Goal: Complete application form

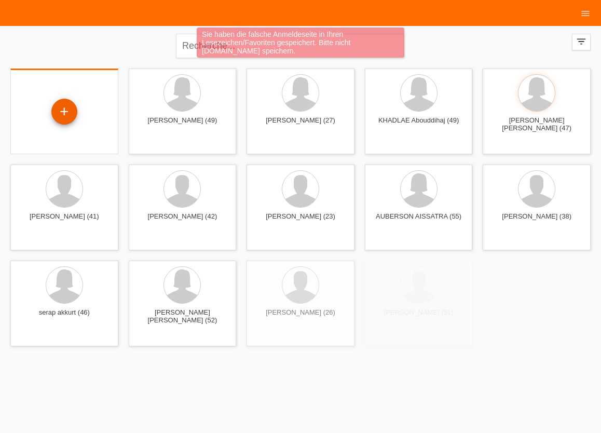
click at [65, 114] on div "+" at bounding box center [64, 112] width 25 height 18
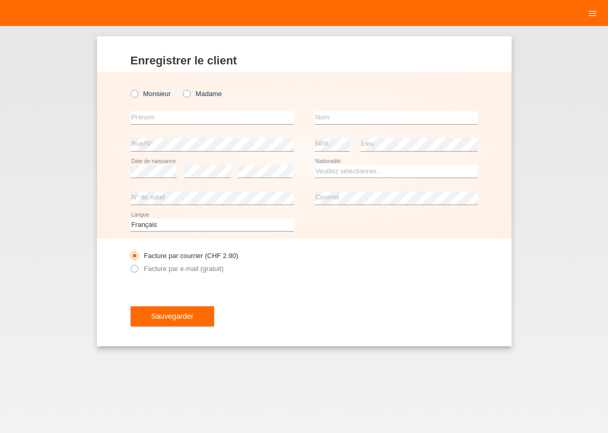
drag, startPoint x: 136, startPoint y: 95, endPoint x: 136, endPoint y: 105, distance: 9.3
click at [129, 88] on icon at bounding box center [129, 88] width 0 height 0
click at [136, 95] on input "Monsieur" at bounding box center [134, 93] width 7 height 7
radio input "true"
click at [138, 118] on input "text" at bounding box center [212, 117] width 163 height 13
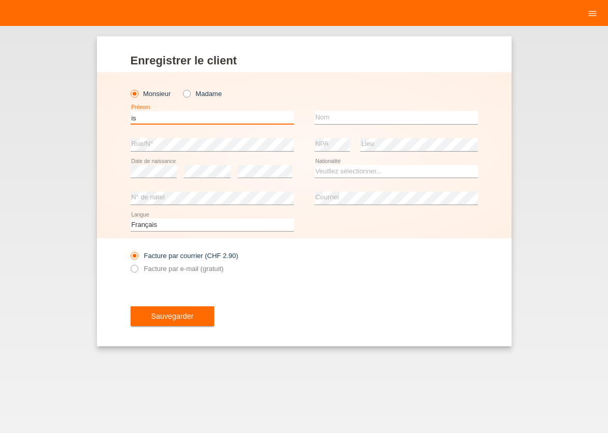
type input "i"
type input "o"
type input "[PERSON_NAME] [PERSON_NAME]"
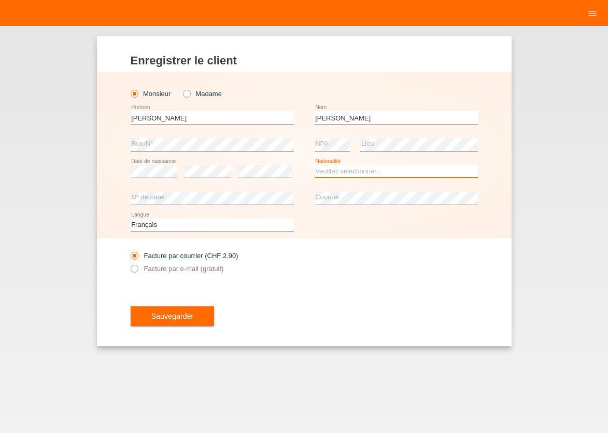
click at [315, 165] on select "Veuillez sélectionner... Suisse Allemagne Autriche Liechtenstein ------------ A…" at bounding box center [396, 171] width 163 height 12
select select "ES"
click at [0, 0] on option "Espagne" at bounding box center [0, 0] width 0 height 0
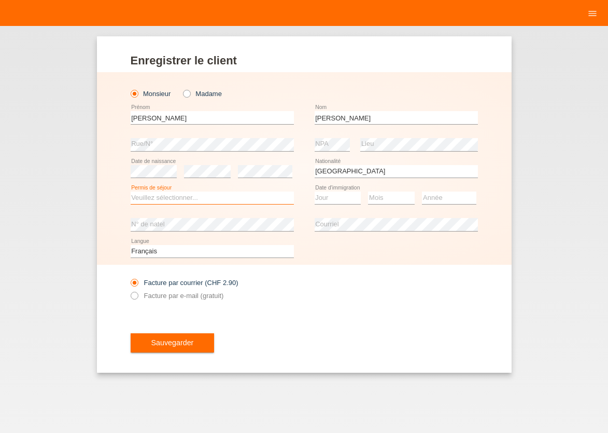
click at [131, 191] on select "Veuillez sélectionner... C B B - Statut de réfugié Autre" at bounding box center [212, 197] width 163 height 12
select select "C"
click at [0, 0] on option "C" at bounding box center [0, 0] width 0 height 0
click at [315, 191] on select "Jour 01 02 03 04 05 06 07 08 09 10 11" at bounding box center [338, 197] width 47 height 12
select select "10"
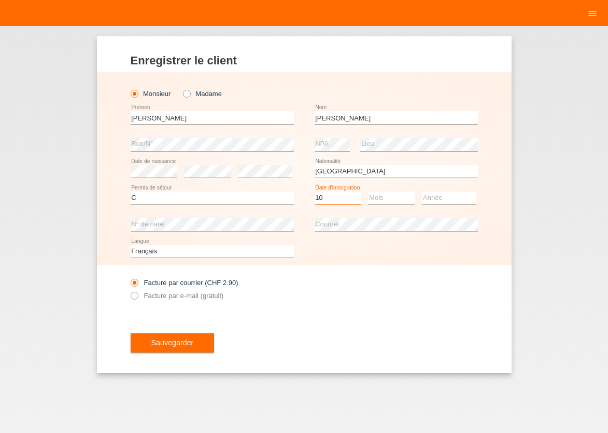
click at [0, 0] on option "10" at bounding box center [0, 0] width 0 height 0
select select "07"
select select "2017"
click at [129, 289] on icon at bounding box center [129, 289] width 0 height 0
click at [135, 296] on input "Facture par e-mail (gratuit)" at bounding box center [134, 297] width 7 height 13
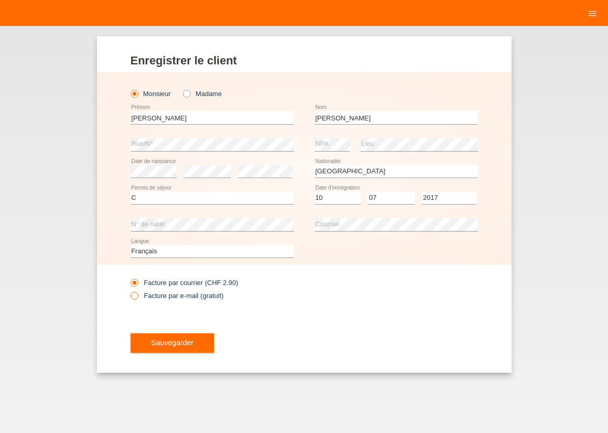
radio input "true"
click at [176, 346] on span "Sauvegarder" at bounding box center [172, 342] width 43 height 8
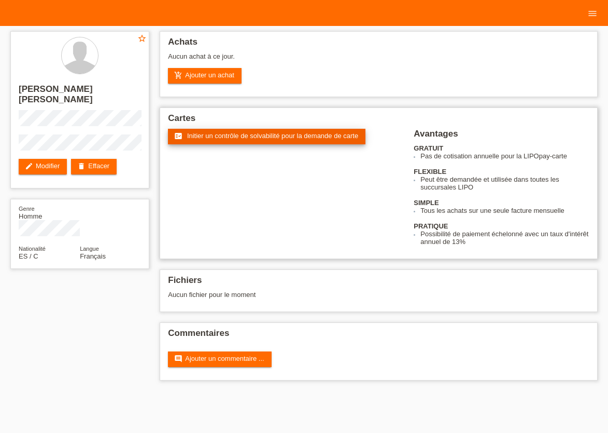
click at [214, 135] on span "Initier un contrôle de solvabilité pour la demande de carte" at bounding box center [272, 136] width 171 height 8
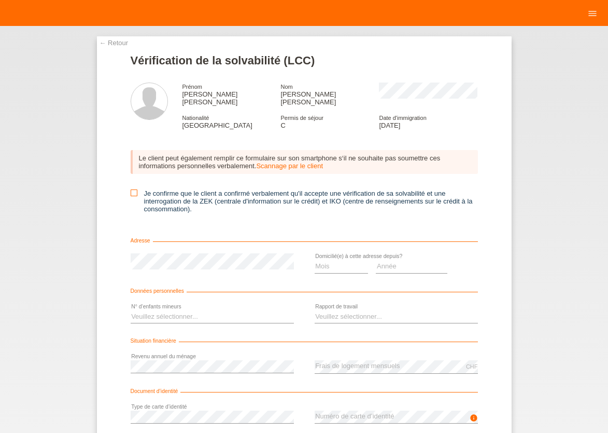
click at [131, 189] on icon at bounding box center [134, 192] width 7 height 7
click at [131, 189] on input "Je confirme que le client a confirmé verbalement qu'il accepte une vérification…" at bounding box center [134, 192] width 7 height 7
checkbox input "true"
click at [315, 260] on select "Mois 01 02 03 04 05 06 07 08 09 10" at bounding box center [342, 266] width 54 height 12
select select "08"
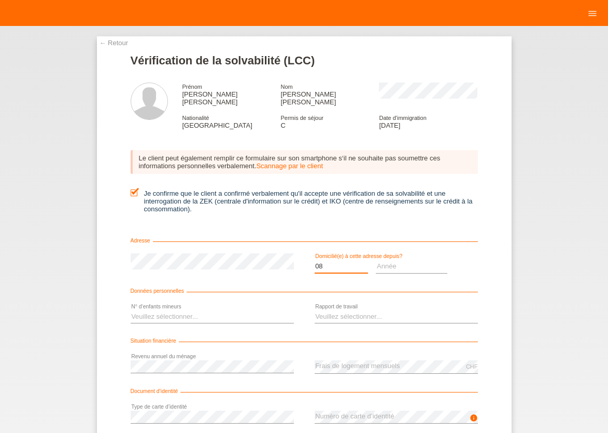
click at [0, 0] on option "08" at bounding box center [0, 0] width 0 height 0
click at [376, 260] on select "Année 2025 2024 2023 2022 2021 2020 2019 2018 2017 2016 2015 2014 2013 2012 201…" at bounding box center [412, 266] width 72 height 12
select select "2025"
click at [0, 0] on option "2025" at bounding box center [0, 0] width 0 height 0
click at [131, 310] on select "Veuillez sélectionner... 0 1 2 3 4 5 6 7 8 9" at bounding box center [212, 316] width 163 height 12
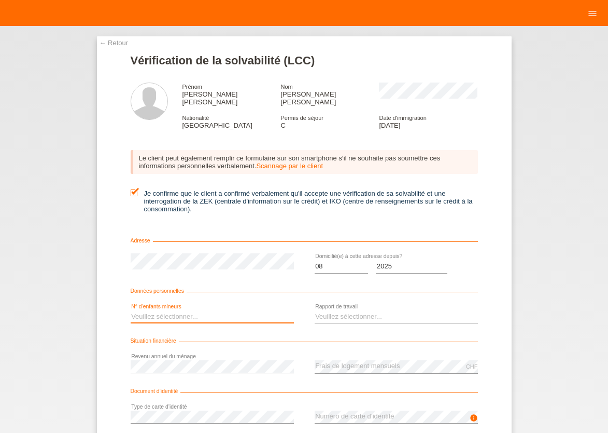
select select "1"
click at [0, 0] on option "1" at bounding box center [0, 0] width 0 height 0
click at [315, 310] on select "Veuillez sélectionner... A durée indéterminée A durée déterminée Apprenti/étudi…" at bounding box center [396, 316] width 163 height 12
select select "UNLIMITED"
click at [0, 0] on option "A durée indéterminée" at bounding box center [0, 0] width 0 height 0
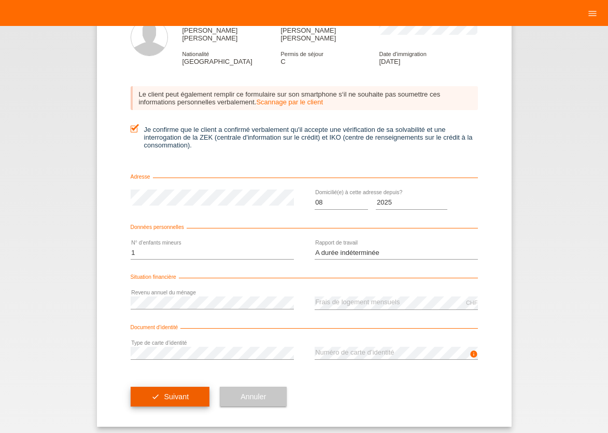
click at [169, 392] on span "Suivant" at bounding box center [176, 396] width 25 height 8
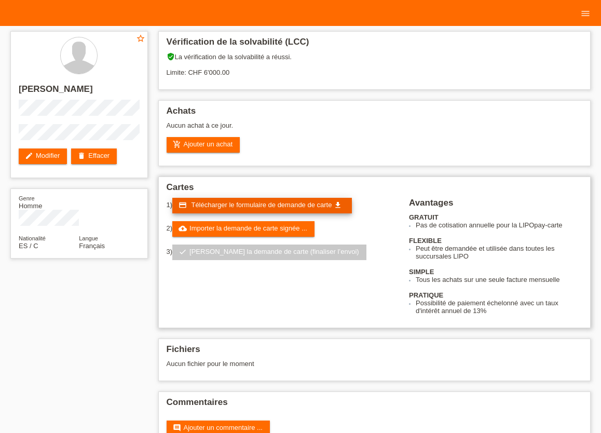
click at [249, 208] on span "Télécharger le formulaire de demande de carte" at bounding box center [261, 205] width 141 height 8
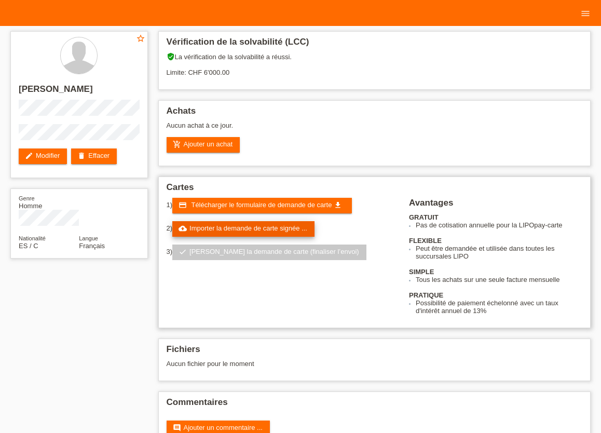
click at [225, 231] on link "cloud_upload Importer la demande de carte signée ..." at bounding box center [243, 229] width 142 height 16
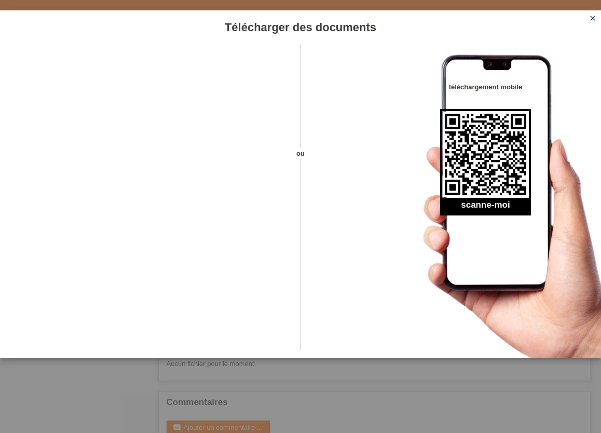
click at [591, 20] on icon "close" at bounding box center [592, 18] width 8 height 8
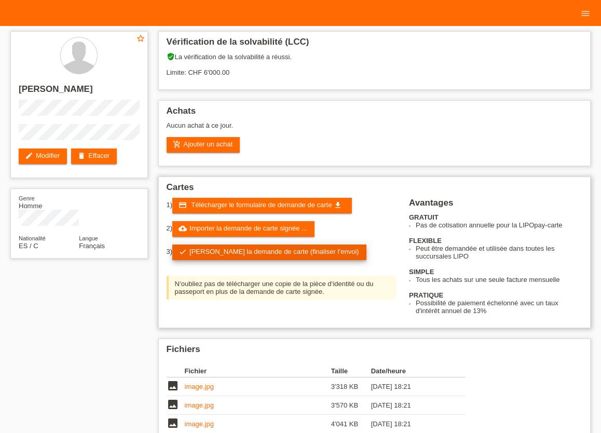
click at [243, 254] on link "check Soumettre la demande de carte (finaliser l’envoi)" at bounding box center [269, 252] width 194 height 16
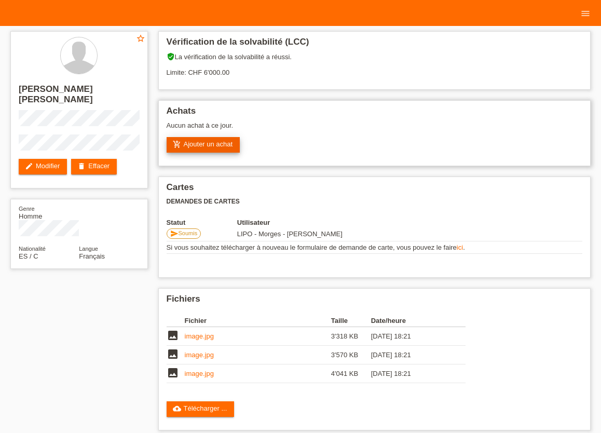
click at [209, 146] on link "add_shopping_cart Ajouter un achat" at bounding box center [203, 145] width 74 height 16
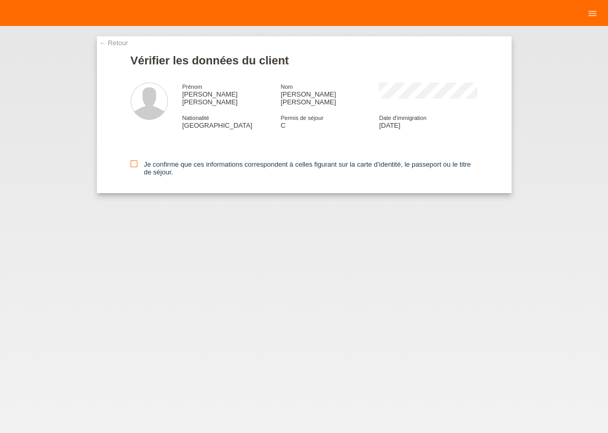
click at [134, 160] on icon at bounding box center [134, 163] width 7 height 7
click at [134, 160] on input "Je confirme que ces informations correspondent à celles figurant sur la carte d…" at bounding box center [134, 163] width 7 height 7
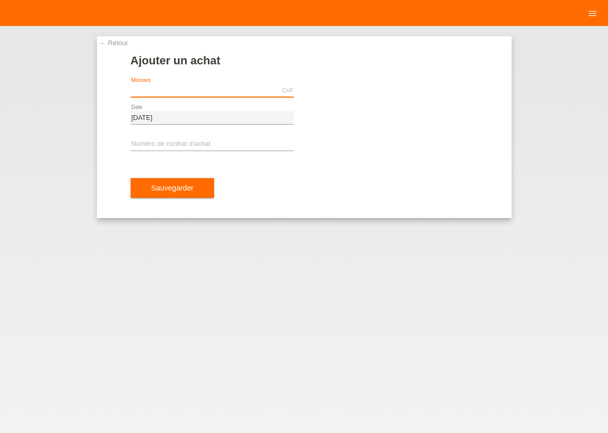
click at [191, 93] on input "text" at bounding box center [212, 90] width 163 height 13
type input "4044.30"
click at [186, 141] on input "text" at bounding box center [212, 144] width 163 height 13
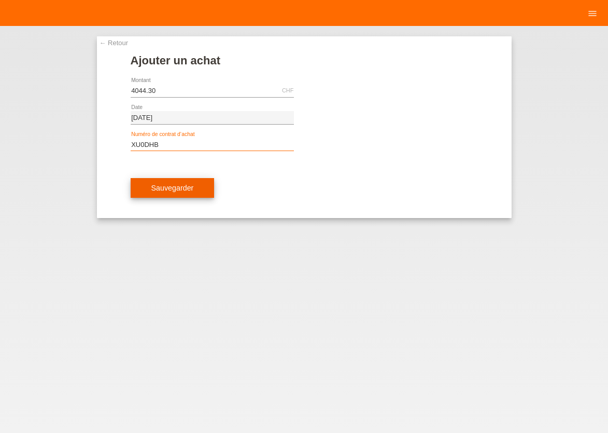
type input "XU0DHB"
click at [161, 189] on span "Sauvegarder" at bounding box center [172, 188] width 43 height 8
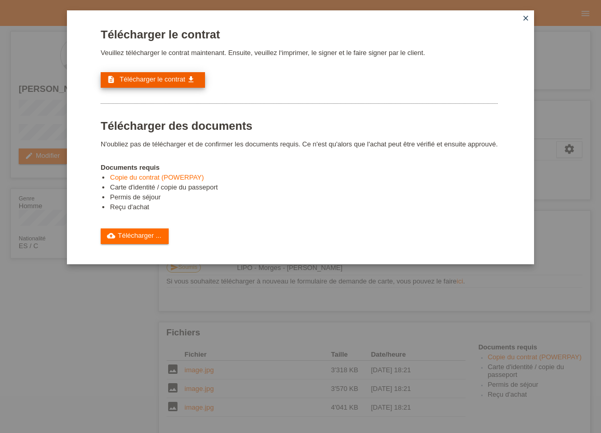
click at [169, 83] on span "Télécharger le contrat" at bounding box center [151, 79] width 65 height 8
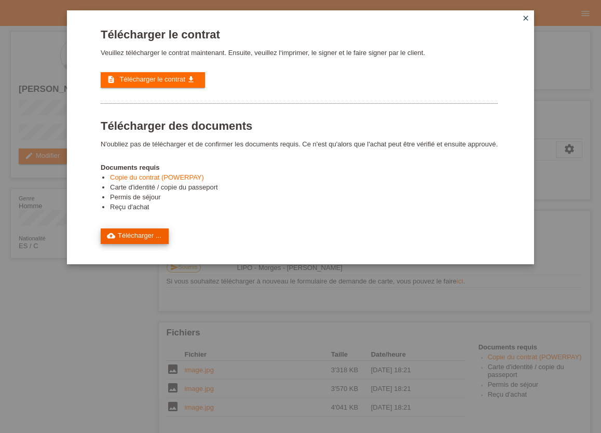
click at [132, 242] on link "cloud_upload Télécharger ..." at bounding box center [135, 236] width 68 height 16
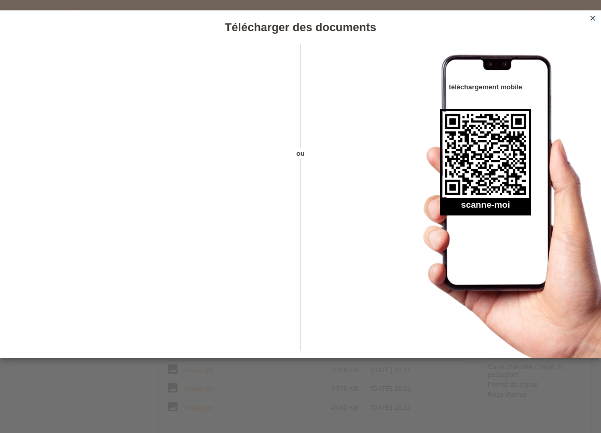
click at [590, 16] on icon "close" at bounding box center [592, 18] width 8 height 8
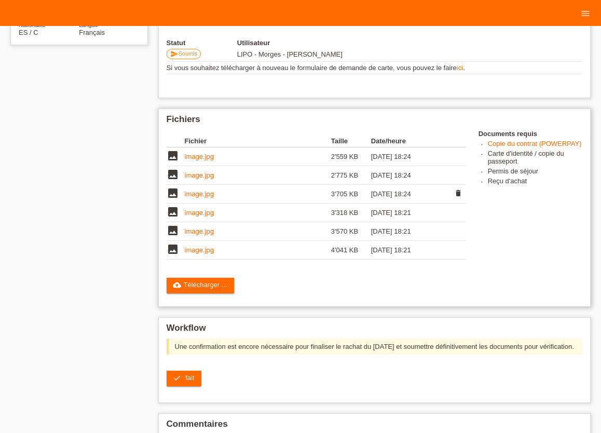
scroll to position [228, 0]
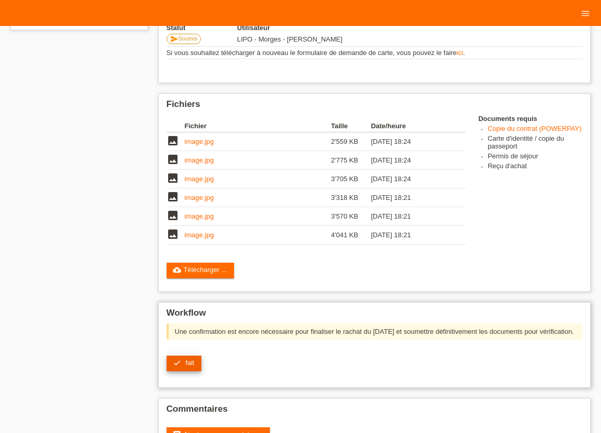
click at [184, 371] on link "check fait" at bounding box center [183, 363] width 35 height 16
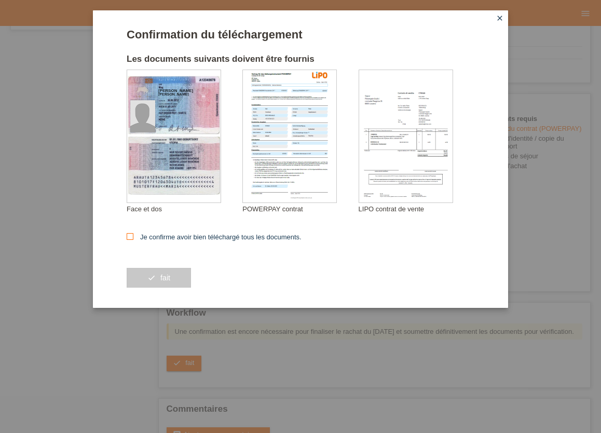
click at [129, 237] on icon at bounding box center [130, 236] width 7 height 7
click at [129, 237] on input "Je confirme avoir bien téléchargé tous les documents." at bounding box center [130, 236] width 7 height 7
checkbox input "true"
click at [163, 280] on span "fait" at bounding box center [165, 277] width 10 height 8
